Goal: Use online tool/utility: Utilize a website feature to perform a specific function

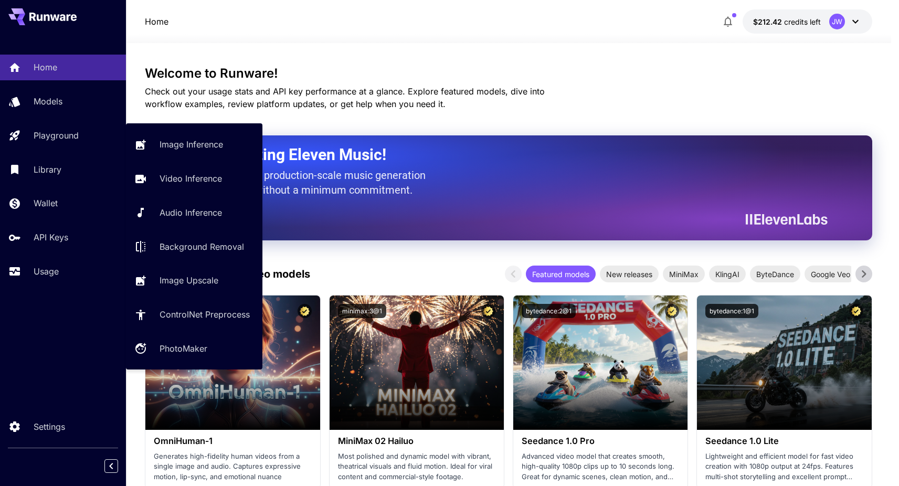
click at [175, 134] on link "Image Inference" at bounding box center [194, 145] width 136 height 26
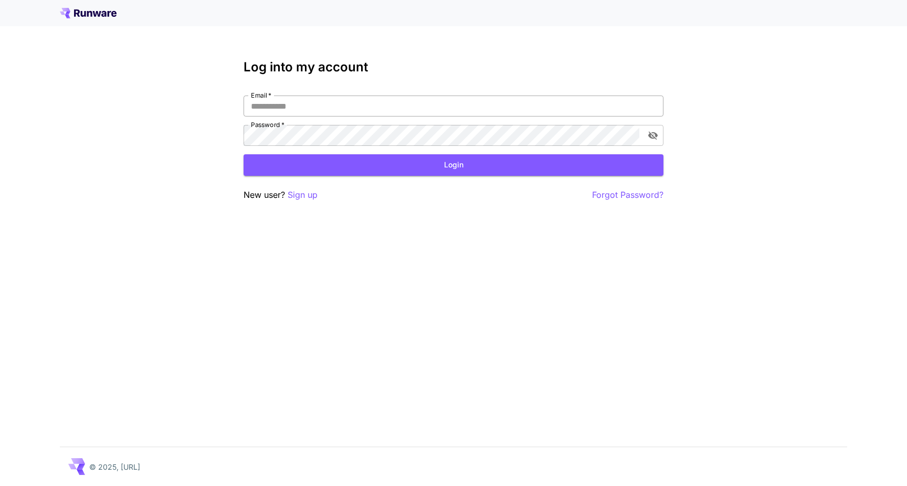
click at [307, 103] on input "Email   *" at bounding box center [454, 106] width 420 height 21
type input "**********"
click at [815, 182] on div "**********" at bounding box center [453, 243] width 907 height 486
click at [323, 165] on button "Login" at bounding box center [454, 165] width 420 height 22
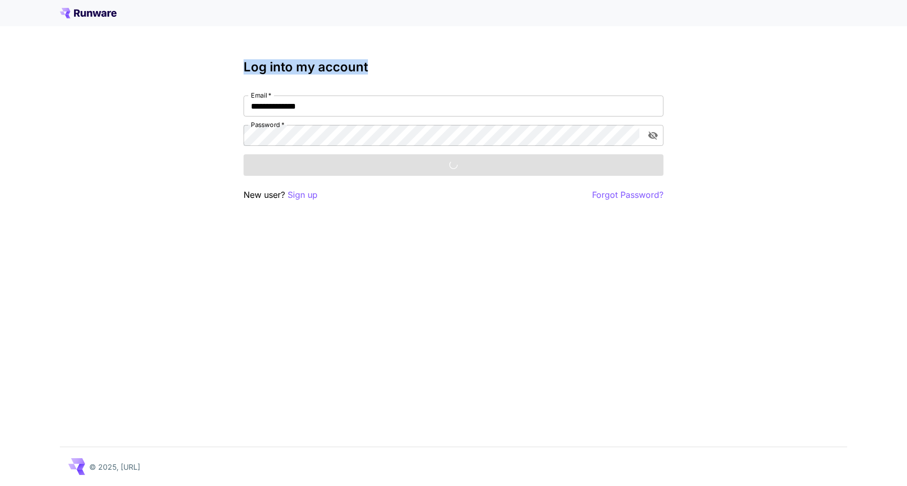
drag, startPoint x: 385, startPoint y: 72, endPoint x: 227, endPoint y: 56, distance: 158.8
click at [227, 56] on div "**********" at bounding box center [453, 243] width 907 height 486
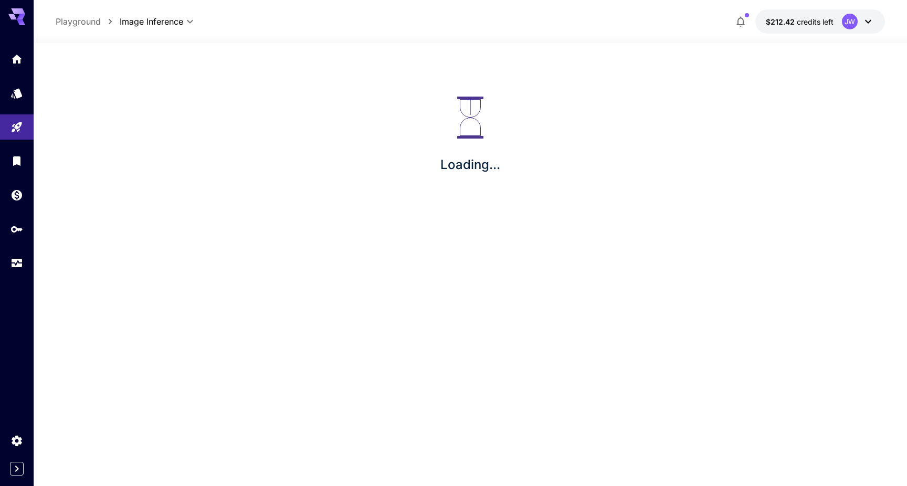
click at [359, 55] on div "Loading..." at bounding box center [471, 135] width 830 height 168
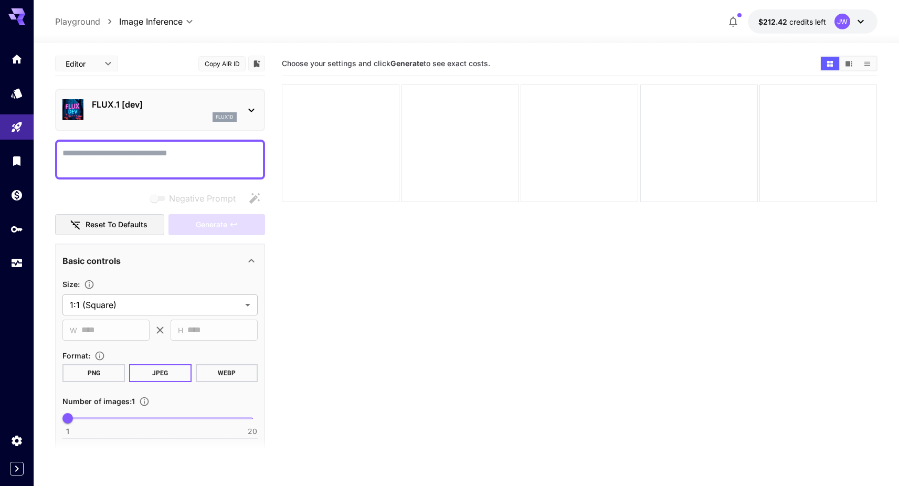
click at [534, 66] on section "Choose your settings and click Generate to see exact costs." at bounding box center [547, 64] width 530 height 10
drag, startPoint x: 515, startPoint y: 66, endPoint x: 280, endPoint y: 62, distance: 235.7
click at [278, 62] on main "**********" at bounding box center [466, 298] width 822 height 494
click at [343, 61] on span "Choose your settings and click Generate to see exact costs." at bounding box center [386, 63] width 208 height 9
click at [179, 112] on div "flux1d" at bounding box center [164, 116] width 145 height 9
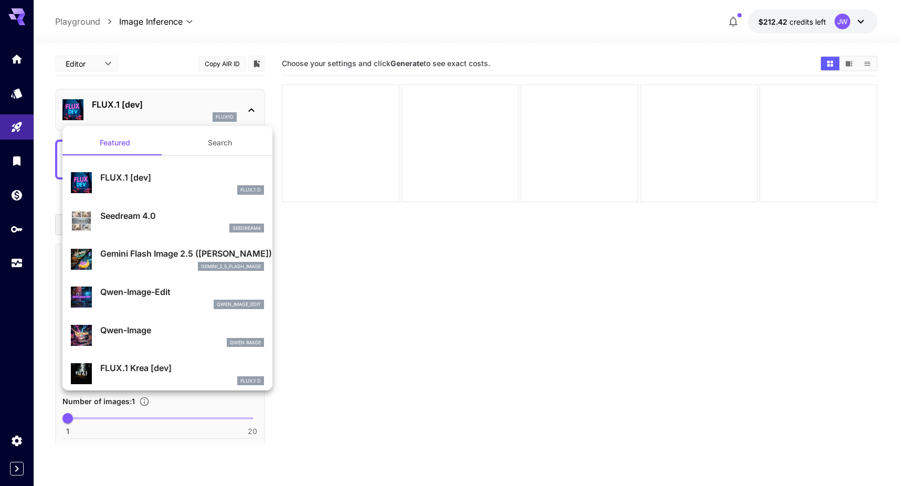
click at [394, 284] on div at bounding box center [453, 243] width 907 height 486
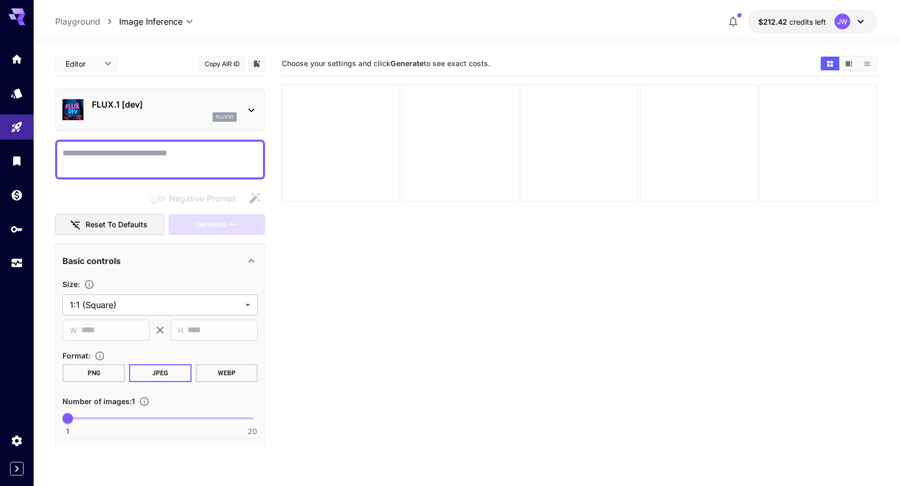
click at [242, 109] on div "FLUX.1 [dev] flux1d" at bounding box center [159, 110] width 195 height 32
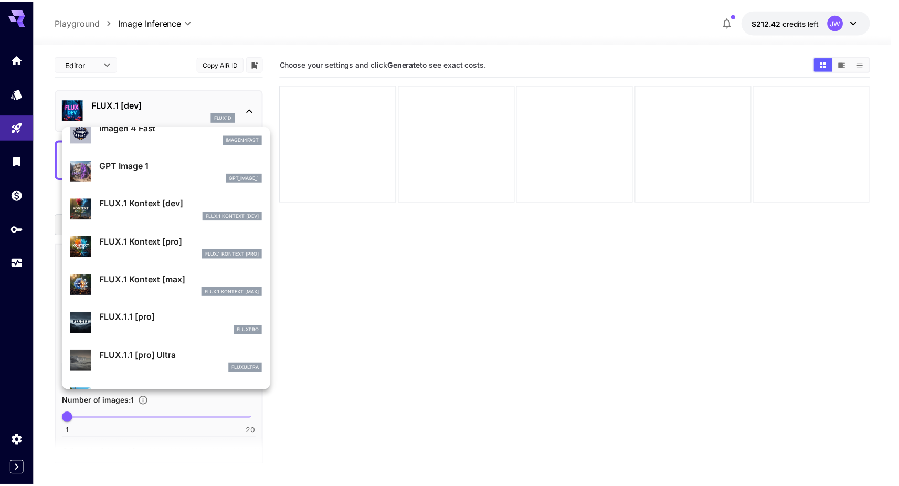
scroll to position [728, 0]
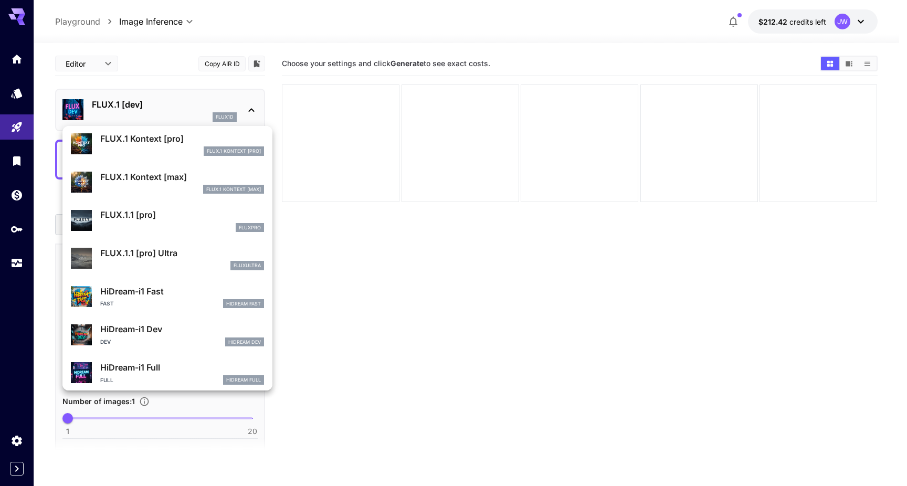
click at [458, 268] on div at bounding box center [453, 243] width 907 height 486
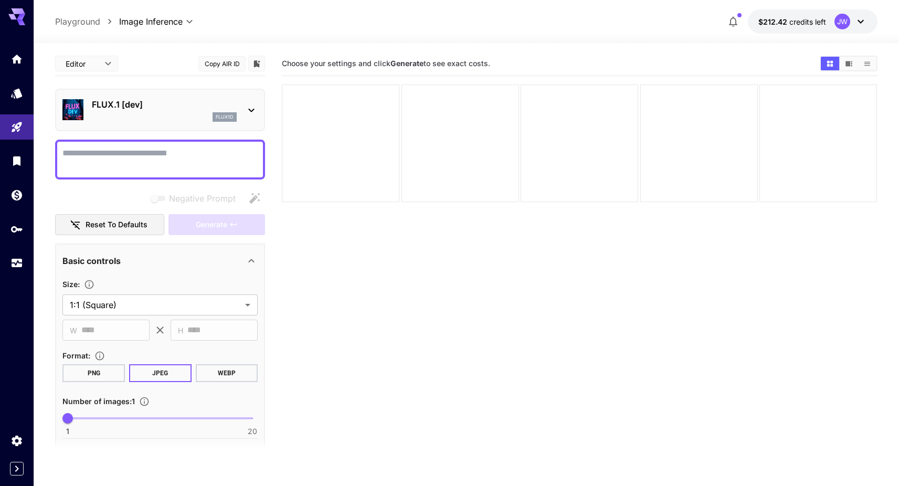
drag, startPoint x: 497, startPoint y: 62, endPoint x: 283, endPoint y: 60, distance: 213.6
click at [283, 60] on section "Choose your settings and click Generate to see exact costs." at bounding box center [547, 64] width 530 height 10
click at [283, 60] on span "Choose your settings and click Generate to see exact costs." at bounding box center [386, 63] width 208 height 9
drag, startPoint x: 283, startPoint y: 60, endPoint x: 508, endPoint y: 73, distance: 225.0
click at [508, 73] on div "Choose your settings and click Generate to see exact costs." at bounding box center [580, 63] width 596 height 25
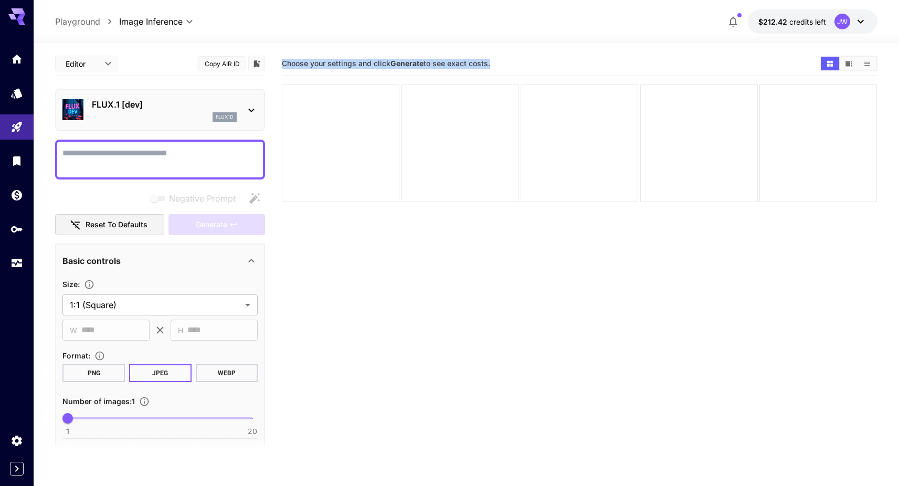
click at [488, 67] on span "Choose your settings and click Generate to see exact costs." at bounding box center [386, 63] width 208 height 9
drag, startPoint x: 498, startPoint y: 65, endPoint x: 281, endPoint y: 61, distance: 216.2
click at [281, 61] on main "**********" at bounding box center [466, 298] width 822 height 494
click at [430, 300] on section "Choose your settings and click Generate to see exact costs." at bounding box center [580, 294] width 596 height 486
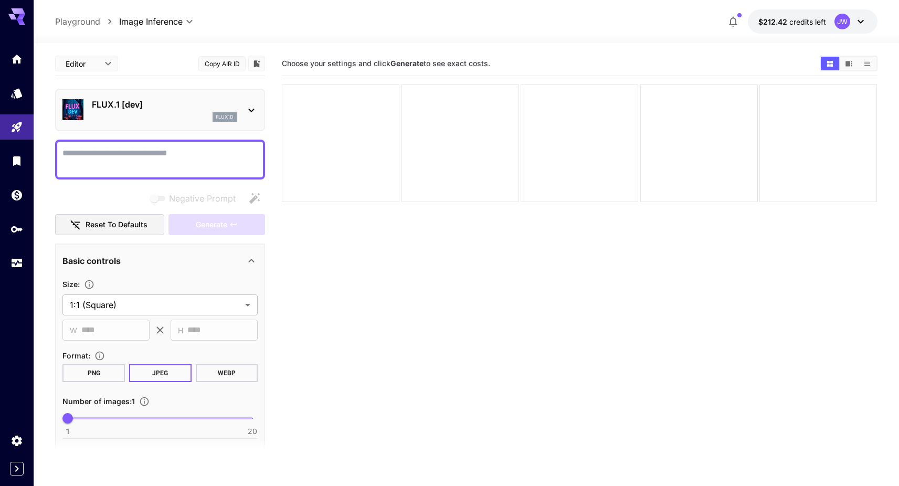
click at [415, 62] on b "Generate" at bounding box center [406, 63] width 33 height 9
click at [414, 326] on section "Choose your settings and click Generate to see exact costs." at bounding box center [580, 294] width 596 height 486
drag, startPoint x: 281, startPoint y: 61, endPoint x: 513, endPoint y: 63, distance: 231.4
click at [513, 63] on section "Choose your settings and click Generate to see exact costs." at bounding box center [547, 64] width 530 height 10
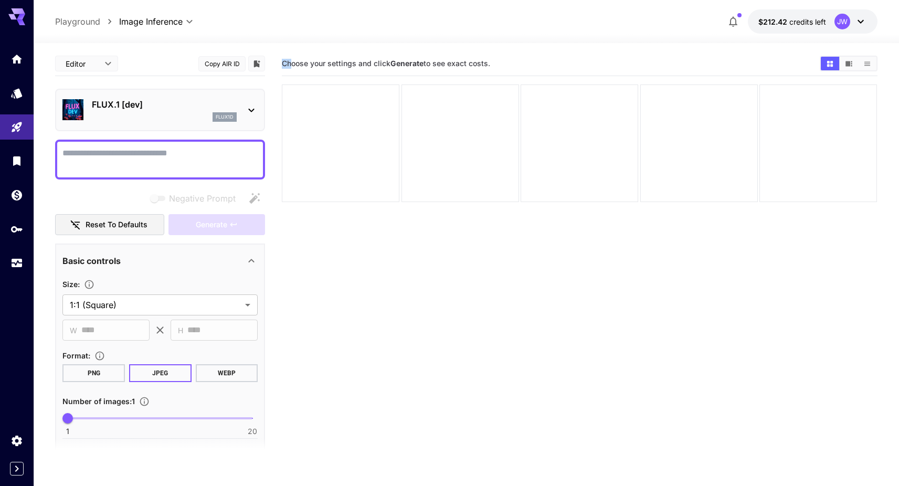
drag, startPoint x: 507, startPoint y: 65, endPoint x: 283, endPoint y: 64, distance: 223.6
click at [283, 64] on section "Choose your settings and click Generate to see exact costs." at bounding box center [547, 64] width 530 height 10
click at [283, 64] on span "Choose your settings and click Generate to see exact costs." at bounding box center [386, 63] width 208 height 9
drag, startPoint x: 284, startPoint y: 63, endPoint x: 567, endPoint y: 65, distance: 283.4
click at [567, 65] on section "Choose your settings and click Generate to see exact costs." at bounding box center [547, 64] width 530 height 10
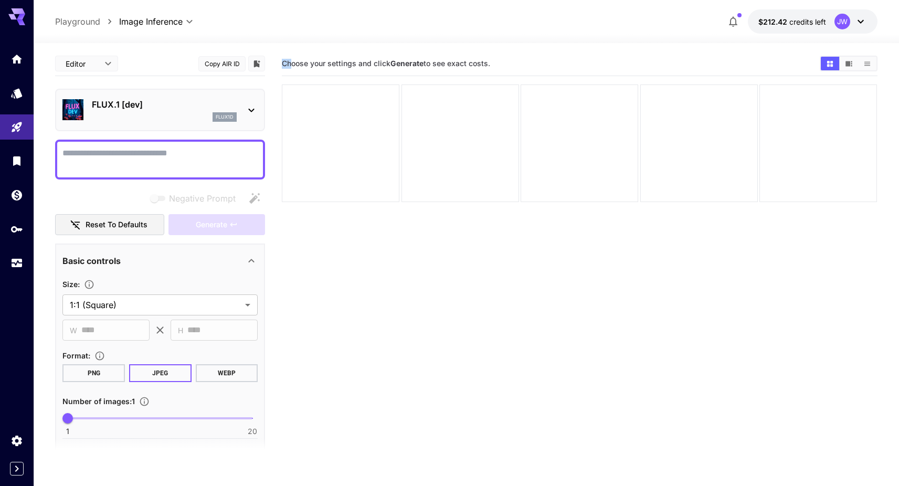
click at [567, 65] on section "Choose your settings and click Generate to see exact costs." at bounding box center [547, 64] width 530 height 10
drag, startPoint x: 471, startPoint y: 60, endPoint x: 280, endPoint y: 60, distance: 191.0
click at [280, 60] on main "**********" at bounding box center [466, 298] width 822 height 494
drag, startPoint x: 283, startPoint y: 64, endPoint x: 516, endPoint y: 61, distance: 233.0
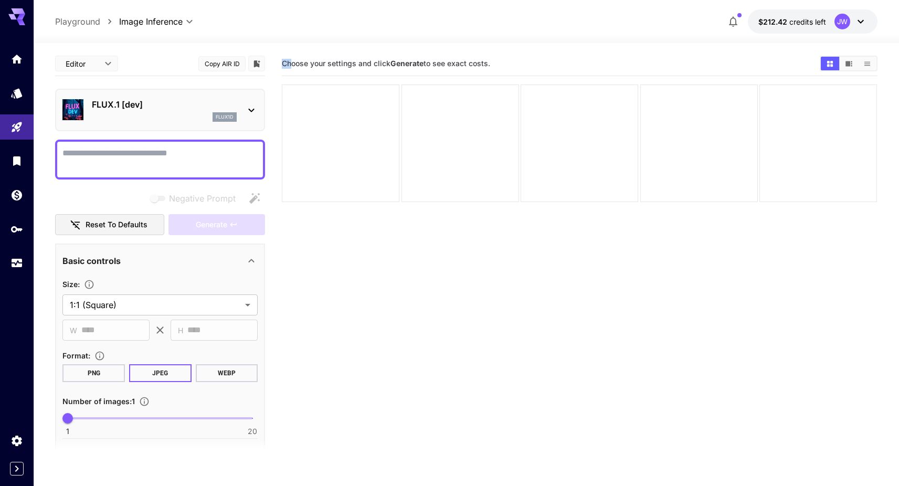
click at [516, 61] on section "Choose your settings and click Generate to see exact costs." at bounding box center [547, 64] width 530 height 10
drag, startPoint x: 507, startPoint y: 62, endPoint x: 285, endPoint y: 63, distance: 222.5
click at [285, 63] on section "Choose your settings and click Generate to see exact costs." at bounding box center [547, 64] width 530 height 10
click at [285, 63] on span "Choose your settings and click Generate to see exact costs." at bounding box center [386, 63] width 208 height 9
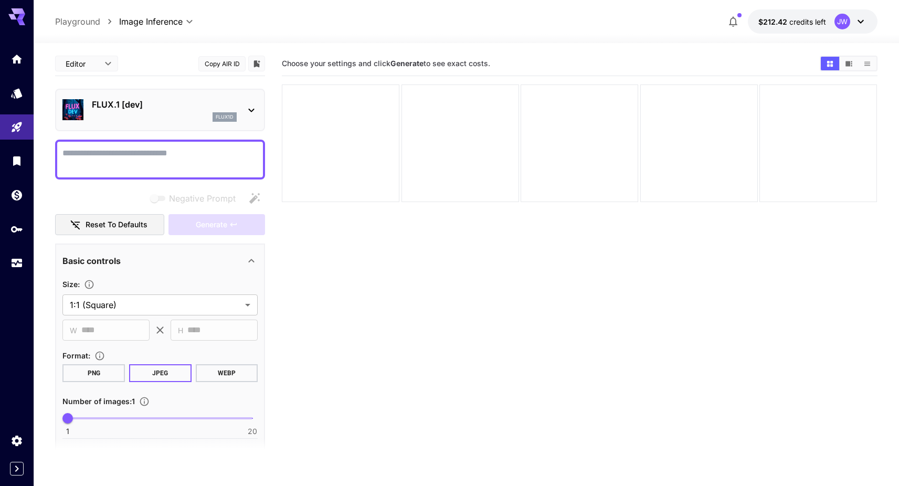
click at [240, 123] on div "FLUX.1 [dev] flux1d" at bounding box center [159, 110] width 195 height 32
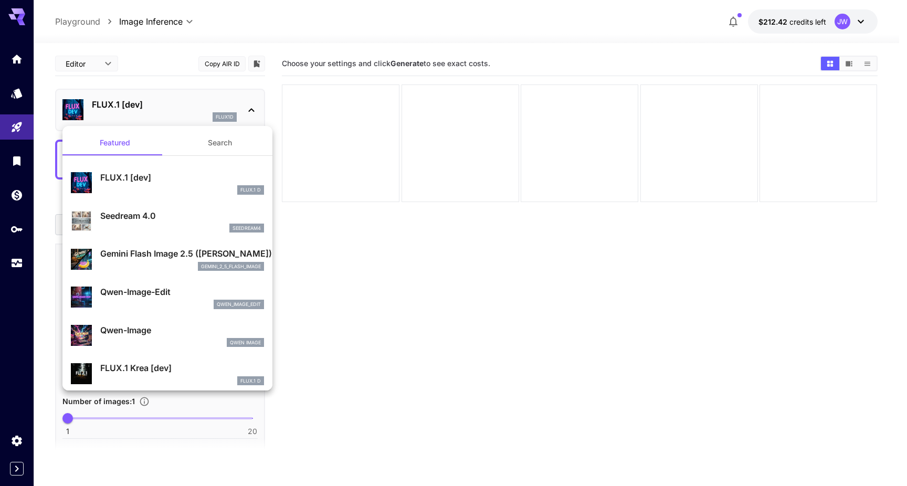
click at [171, 176] on p "FLUX.1 [dev]" at bounding box center [182, 177] width 164 height 13
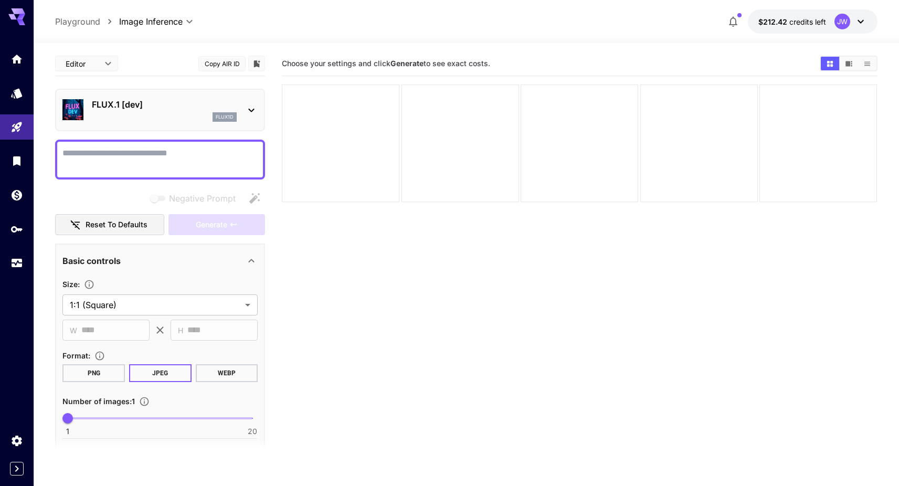
click at [341, 261] on section "Choose your settings and click Generate to see exact costs." at bounding box center [580, 294] width 596 height 486
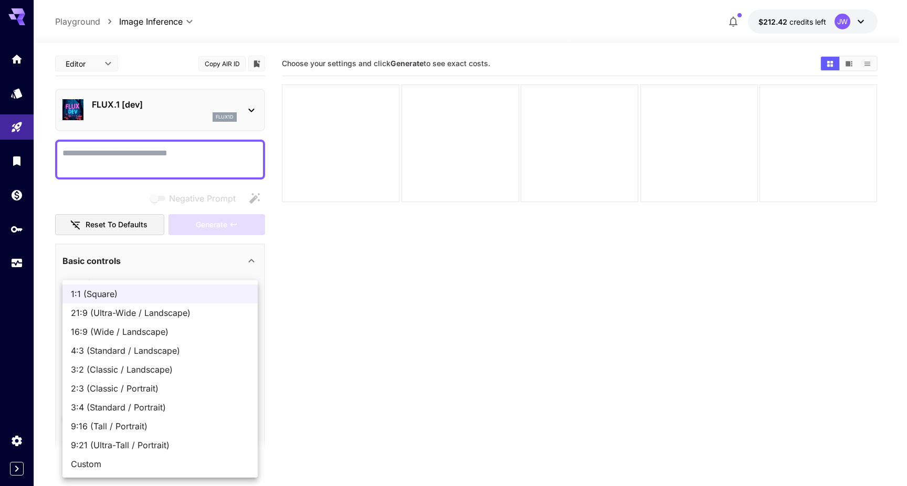
click at [186, 305] on body "**********" at bounding box center [453, 284] width 907 height 569
click at [165, 389] on span "2:3 (Classic / Portrait)" at bounding box center [160, 388] width 178 height 13
type input "**********"
type input "***"
type input "****"
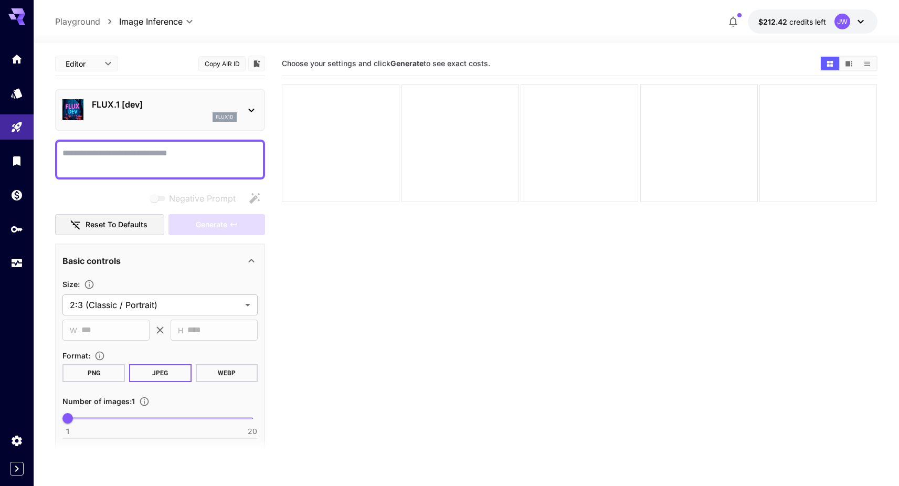
click at [163, 155] on textarea "Negative Prompt" at bounding box center [159, 159] width 195 height 25
type textarea "**********"
click at [323, 261] on section "Choose your settings and click Generate to see exact costs." at bounding box center [580, 294] width 596 height 486
drag, startPoint x: 282, startPoint y: 63, endPoint x: 521, endPoint y: 66, distance: 239.3
click at [521, 66] on section "Choose your settings and click Generate to see exact costs." at bounding box center [547, 64] width 530 height 10
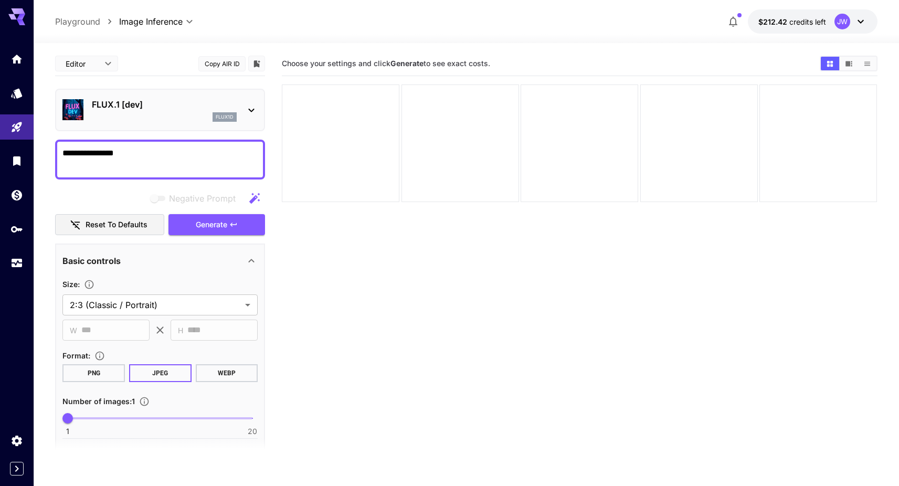
click at [521, 66] on section "Choose your settings and click Generate to see exact costs." at bounding box center [547, 64] width 530 height 10
drag, startPoint x: 510, startPoint y: 66, endPoint x: 282, endPoint y: 64, distance: 227.8
click at [282, 64] on section "Choose your settings and click Generate to see exact costs." at bounding box center [547, 64] width 530 height 10
click at [282, 64] on span "Choose your settings and click Generate to see exact costs." at bounding box center [386, 63] width 208 height 9
drag, startPoint x: 282, startPoint y: 64, endPoint x: 500, endPoint y: 66, distance: 218.3
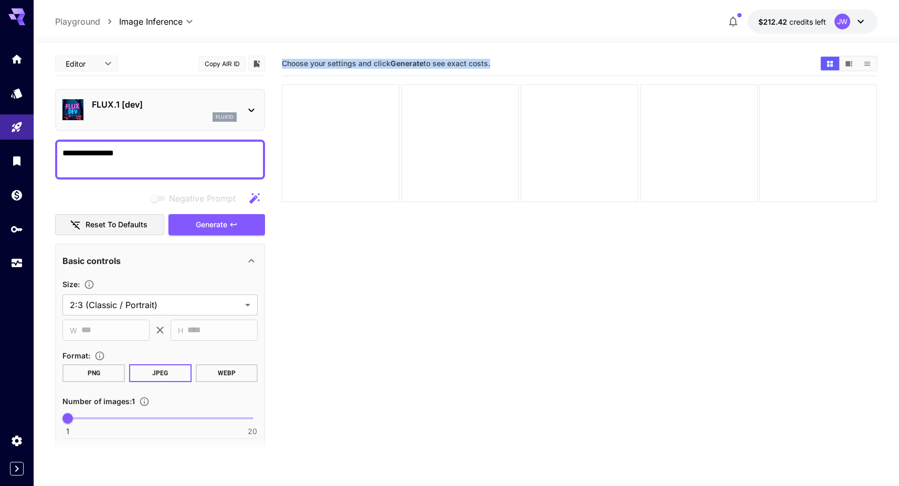
click at [500, 66] on section "Choose your settings and click Generate to see exact costs." at bounding box center [547, 64] width 530 height 10
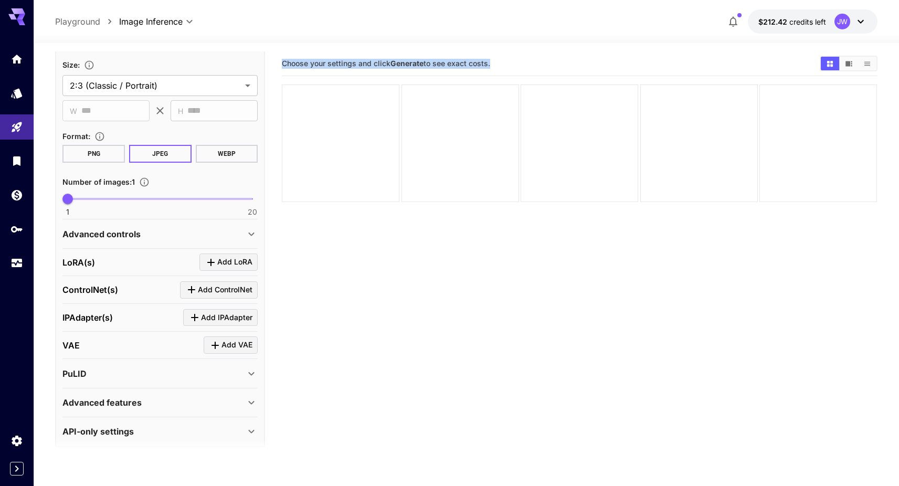
scroll to position [228, 0]
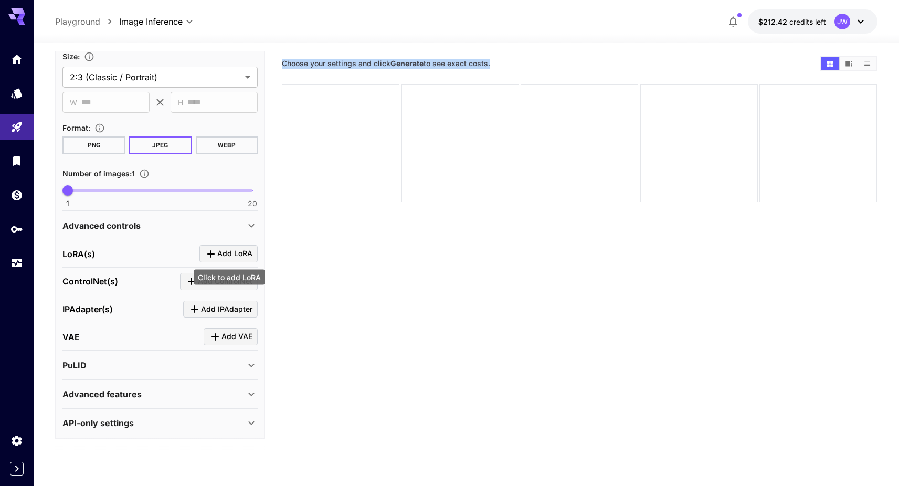
click at [219, 256] on span "Add LoRA" at bounding box center [234, 253] width 35 height 13
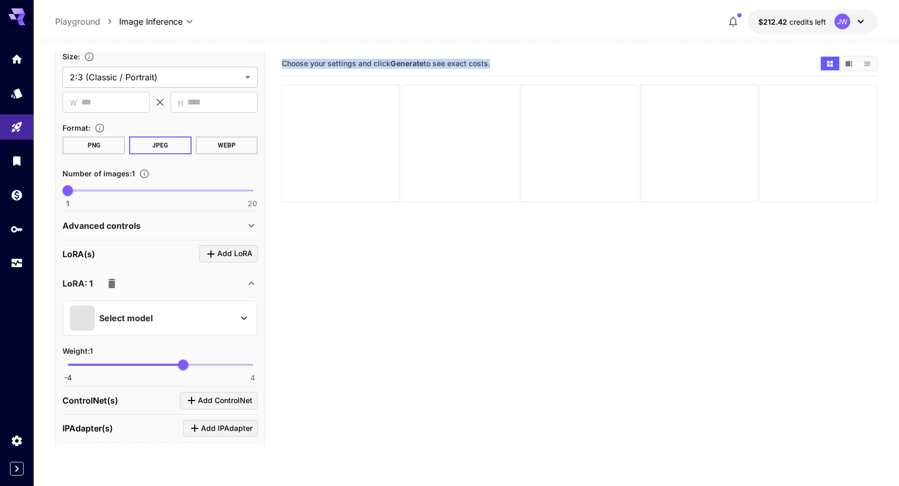
click at [163, 320] on div "Select model" at bounding box center [152, 317] width 164 height 25
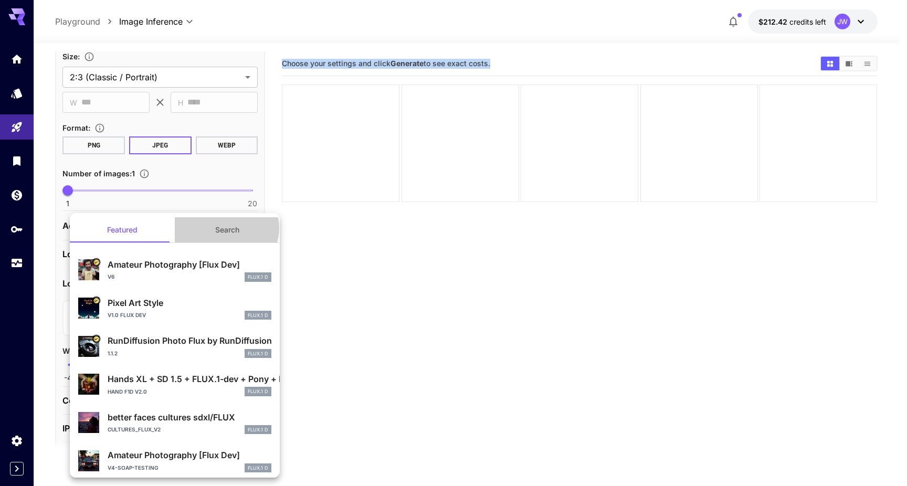
click at [221, 228] on button "Search" at bounding box center [227, 229] width 105 height 25
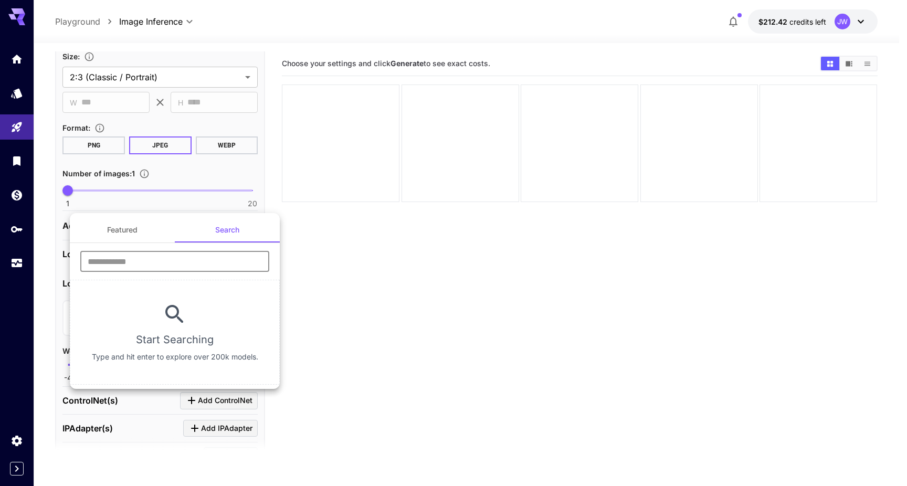
click at [168, 258] on input "text" at bounding box center [174, 261] width 189 height 21
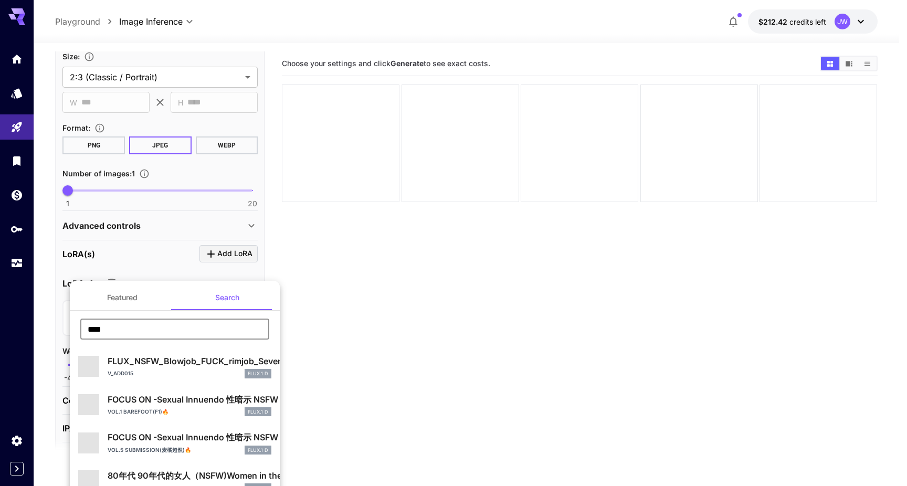
type input "**********"
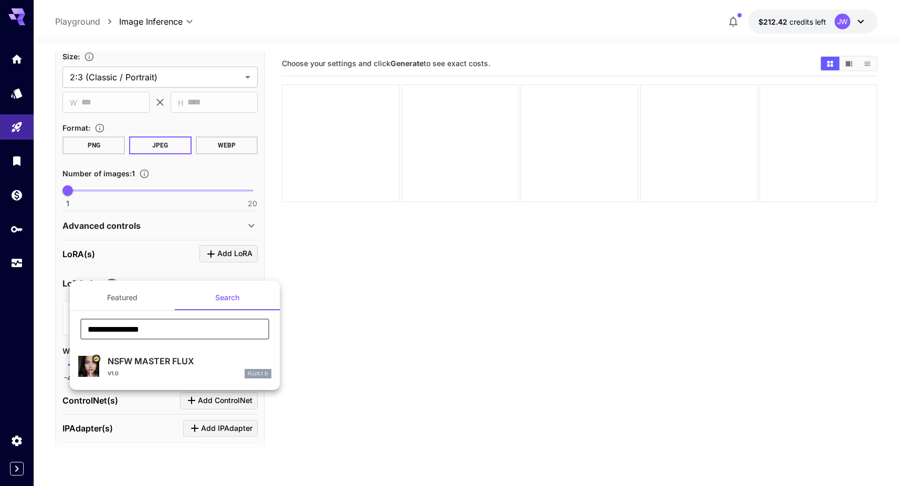
click at [168, 361] on p "NSFW MASTER FLUX" at bounding box center [190, 361] width 164 height 13
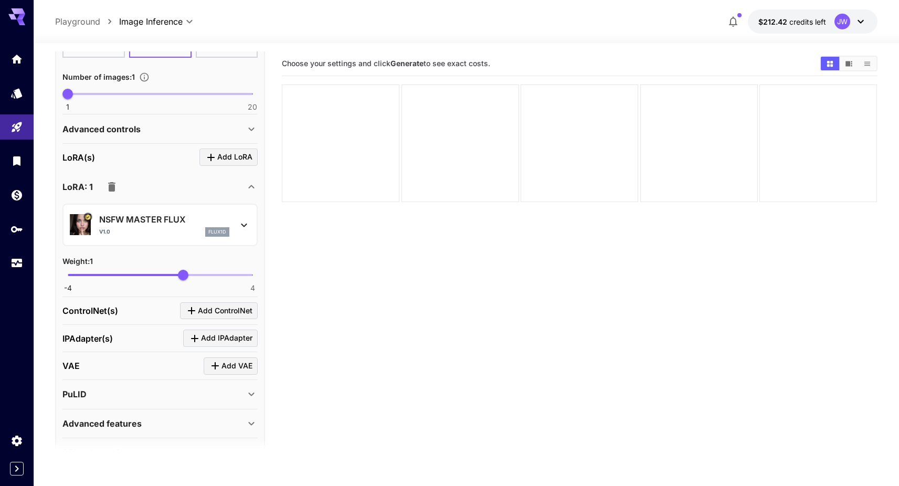
click at [223, 395] on div "PuLID" at bounding box center [153, 394] width 183 height 13
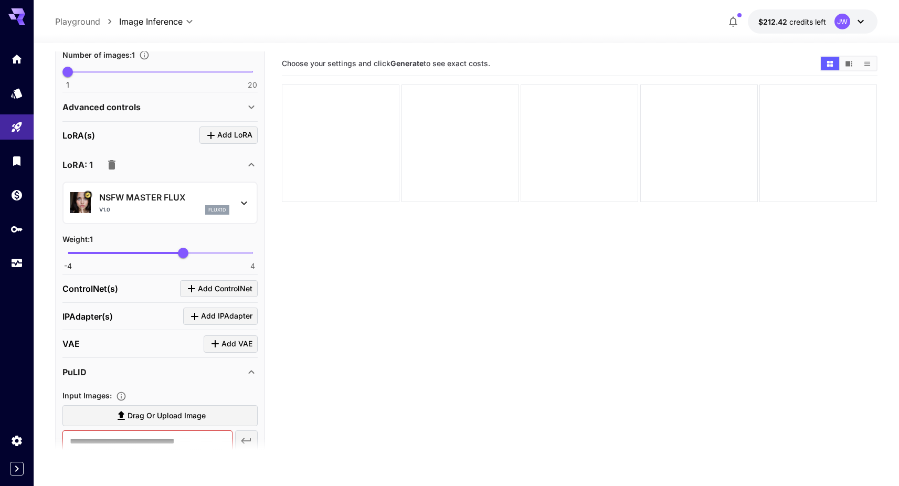
scroll to position [417, 0]
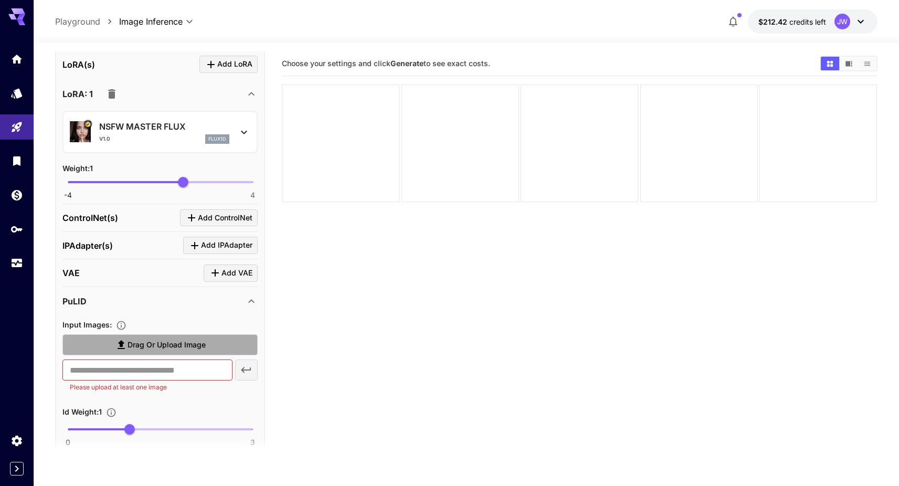
click at [183, 349] on span "Drag or upload image" at bounding box center [167, 345] width 78 height 13
click at [0, 0] on input "Drag or upload image" at bounding box center [0, 0] width 0 height 0
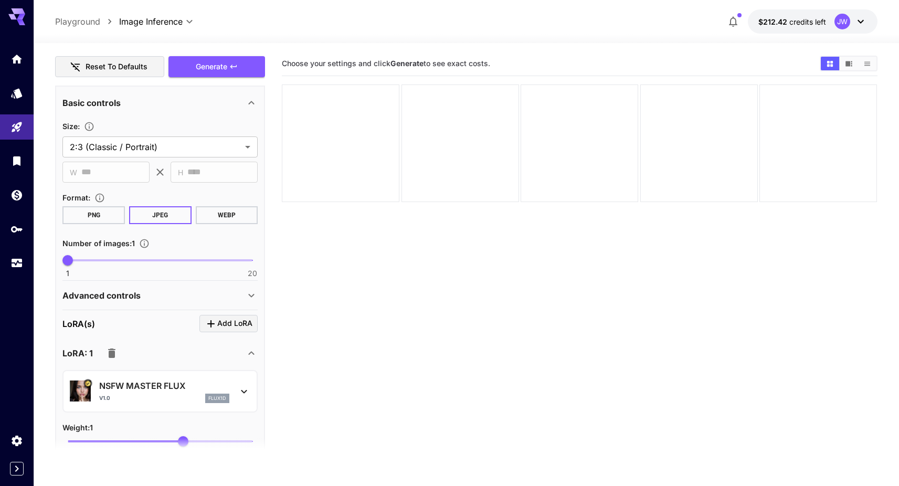
scroll to position [0, 0]
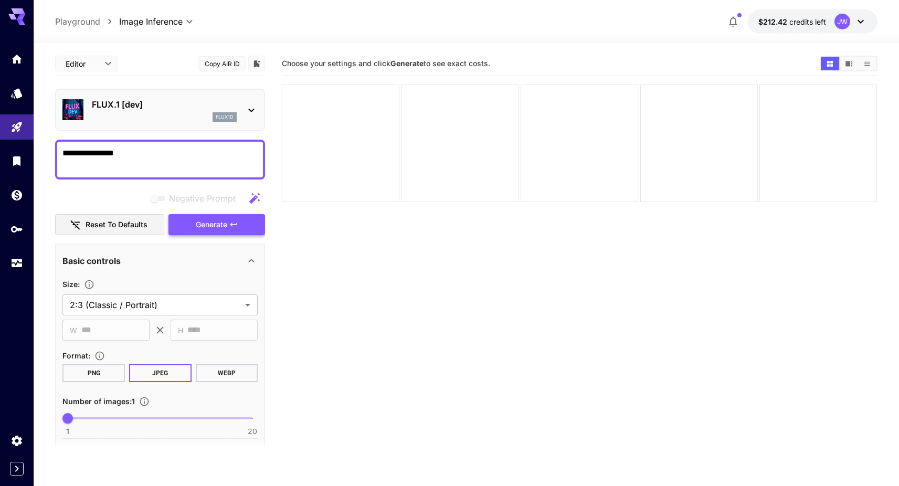
click at [215, 223] on span "Generate" at bounding box center [211, 224] width 31 height 13
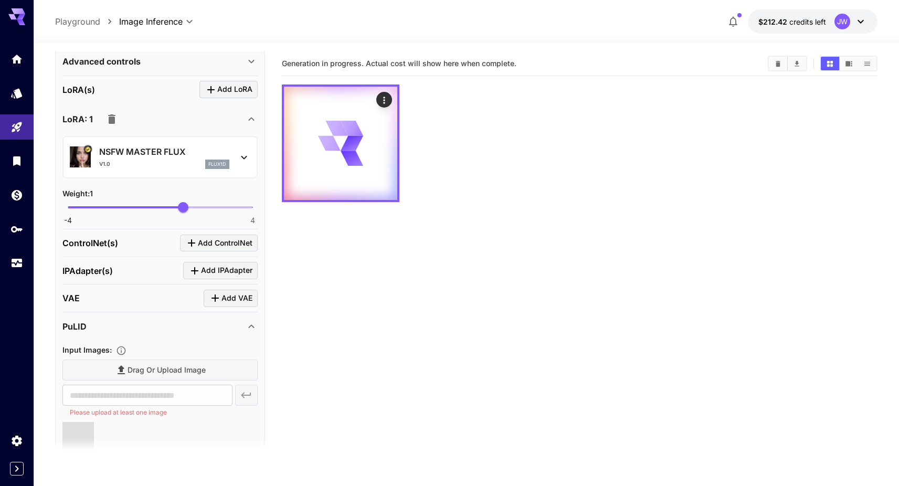
scroll to position [582, 0]
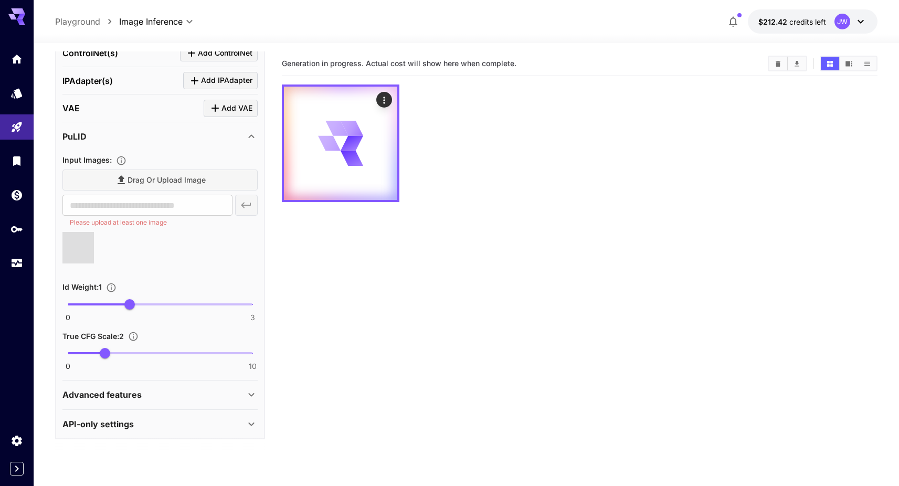
type input "**********"
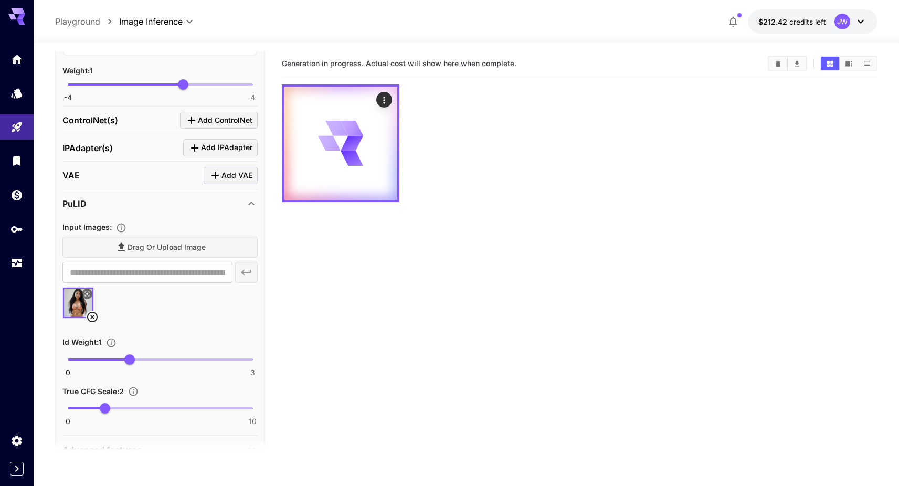
scroll to position [516, 0]
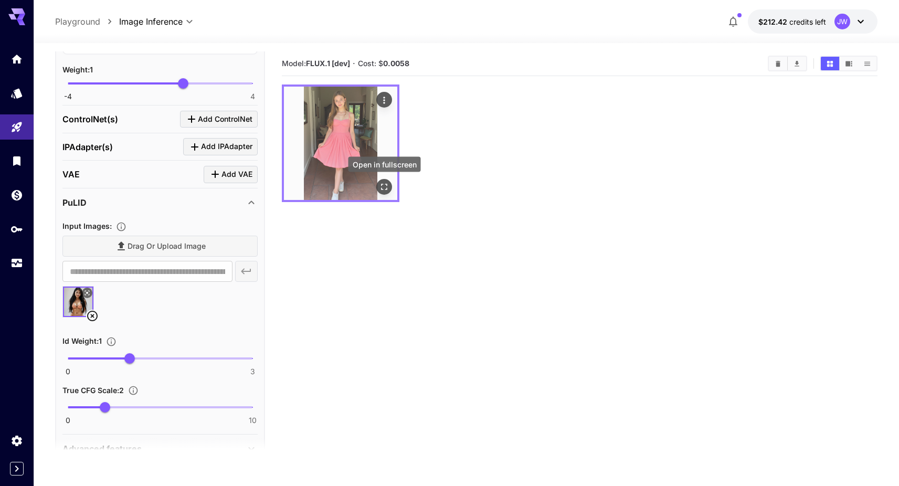
click at [382, 185] on icon "Open in fullscreen" at bounding box center [385, 187] width 6 height 6
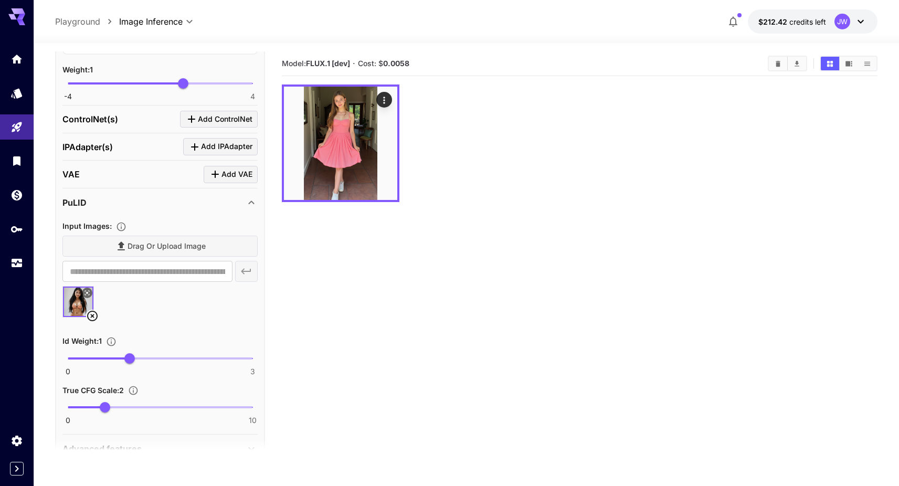
click at [87, 291] on icon at bounding box center [87, 293] width 6 height 6
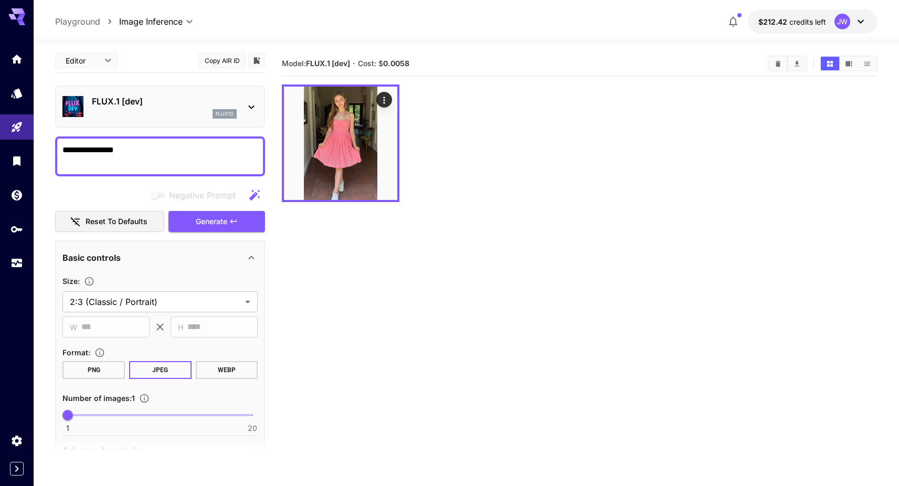
scroll to position [0, 0]
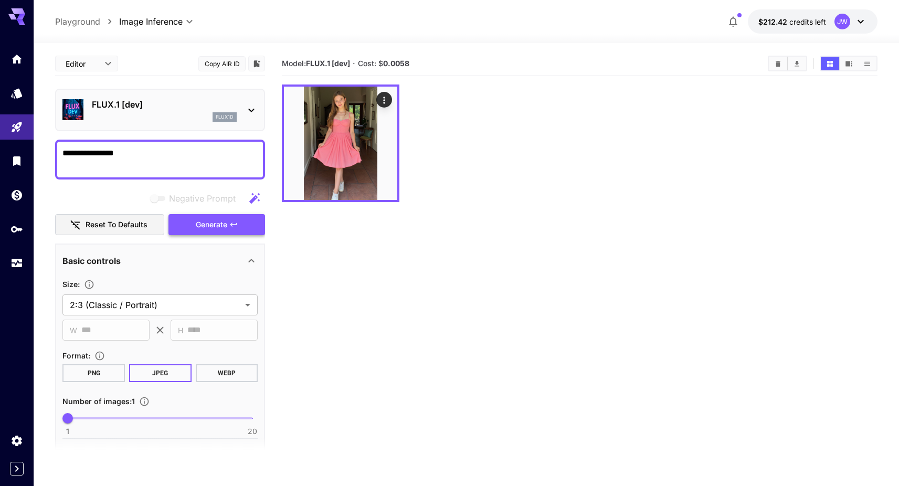
click at [216, 221] on span "Generate" at bounding box center [211, 224] width 31 height 13
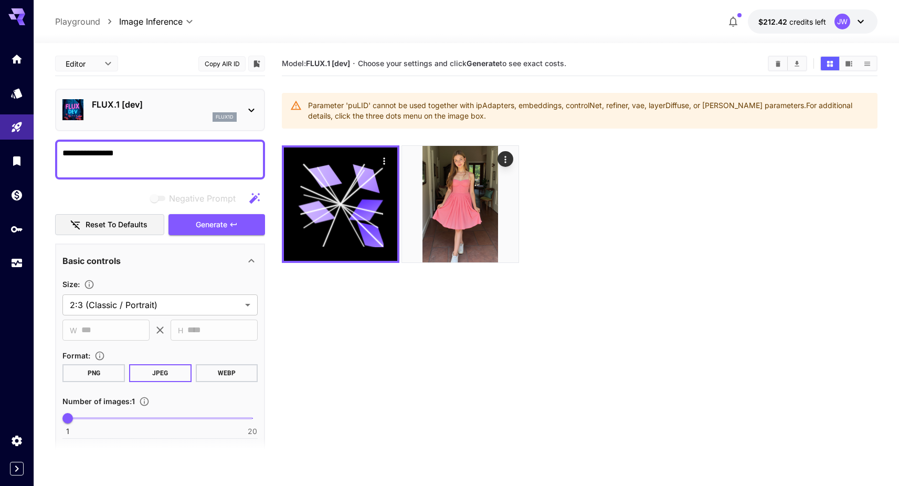
drag, startPoint x: 462, startPoint y: 121, endPoint x: 313, endPoint y: 107, distance: 150.3
click at [312, 107] on div "Parameter 'puLID' cannot be used together with ipAdapters, embeddings, controlN…" at bounding box center [588, 110] width 561 height 29
click at [313, 107] on div "Parameter 'puLID' cannot be used together with ipAdapters, embeddings, controlN…" at bounding box center [588, 110] width 561 height 29
drag, startPoint x: 307, startPoint y: 105, endPoint x: 463, endPoint y: 123, distance: 156.8
click at [463, 123] on div "Parameter 'puLID' cannot be used together with ipAdapters, embeddings, controlN…" at bounding box center [580, 111] width 596 height 36
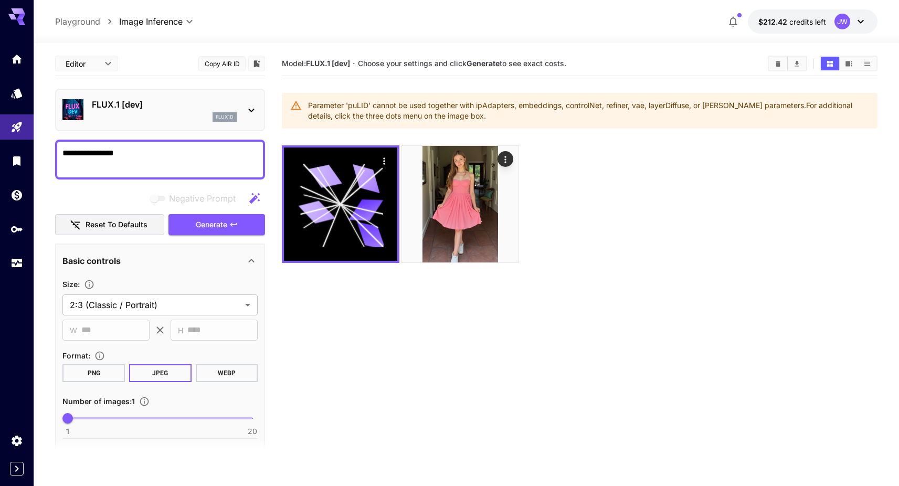
click at [463, 123] on div "Parameter 'puLID' cannot be used together with ipAdapters, embeddings, controlN…" at bounding box center [588, 110] width 561 height 29
drag, startPoint x: 454, startPoint y: 124, endPoint x: 305, endPoint y: 105, distance: 150.2
click at [305, 105] on div "Parameter 'puLID' cannot be used together with ipAdapters, embeddings, controlN…" at bounding box center [580, 111] width 596 height 36
drag, startPoint x: 308, startPoint y: 102, endPoint x: 480, endPoint y: 124, distance: 174.1
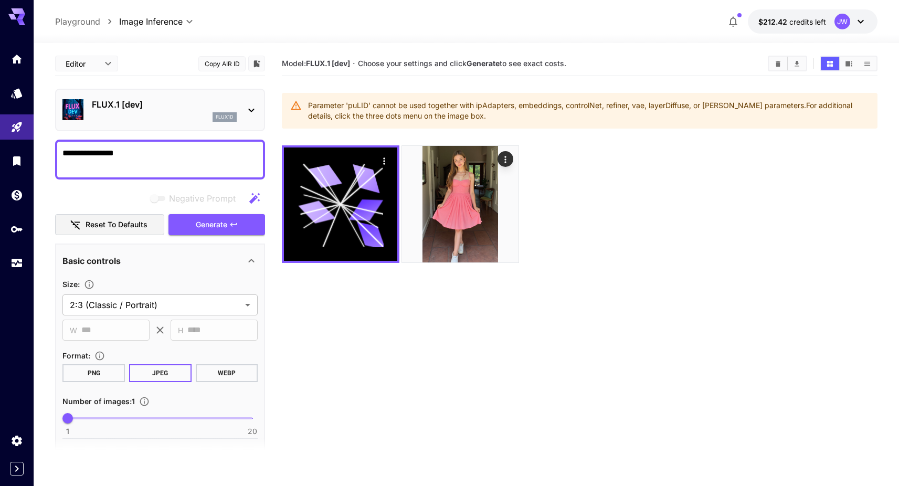
click at [480, 124] on div "Parameter 'puLID' cannot be used together with ipAdapters, embeddings, controlN…" at bounding box center [588, 110] width 561 height 29
click at [417, 121] on div "Parameter 'puLID' cannot be used together with ipAdapters, embeddings, controlN…" at bounding box center [588, 110] width 561 height 29
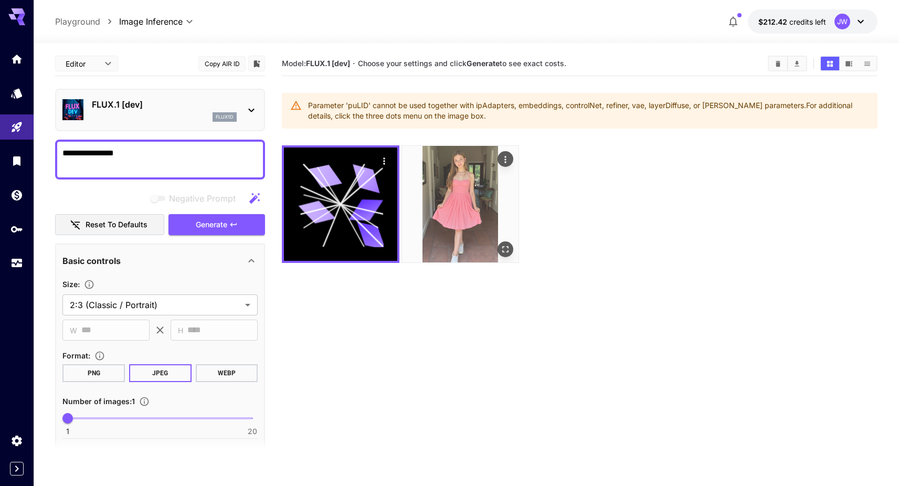
click at [503, 249] on icon "Open in fullscreen" at bounding box center [505, 249] width 10 height 10
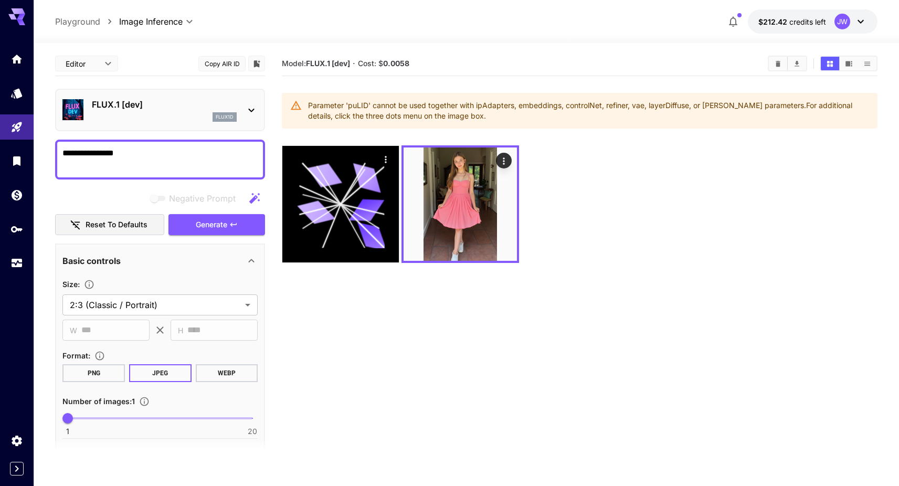
click at [507, 121] on div "Parameter 'puLID' cannot be used together with ipAdapters, embeddings, controlN…" at bounding box center [588, 110] width 561 height 29
drag, startPoint x: 473, startPoint y: 121, endPoint x: 306, endPoint y: 107, distance: 167.5
click at [306, 107] on div "Parameter 'puLID' cannot be used together with ipAdapters, embeddings, controlN…" at bounding box center [580, 111] width 596 height 36
drag, startPoint x: 308, startPoint y: 104, endPoint x: 488, endPoint y: 125, distance: 181.2
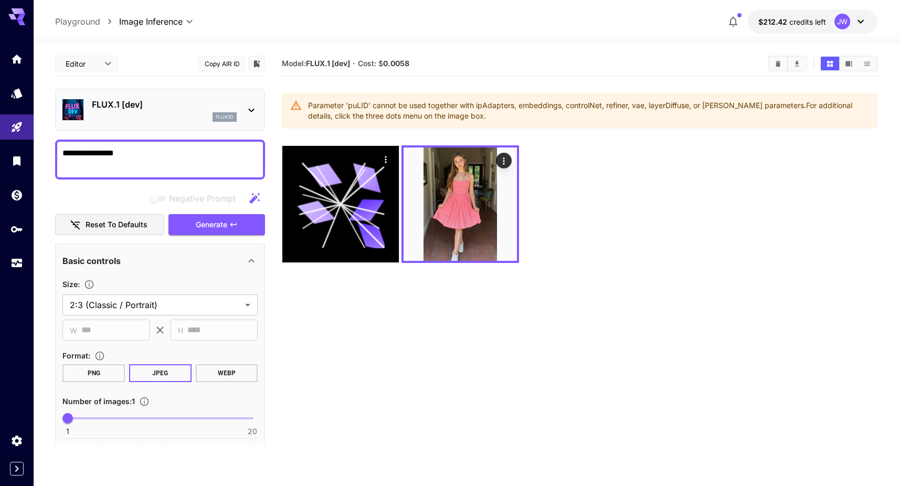
click at [488, 125] on div "Parameter 'puLID' cannot be used together with ipAdapters, embeddings, controlN…" at bounding box center [588, 110] width 561 height 29
click at [481, 121] on div at bounding box center [481, 121] width 0 height 0
click at [506, 103] on div "Parameter 'puLID' cannot be used together with ipAdapters, embeddings, controlN…" at bounding box center [588, 110] width 561 height 29
